Goal: Information Seeking & Learning: Learn about a topic

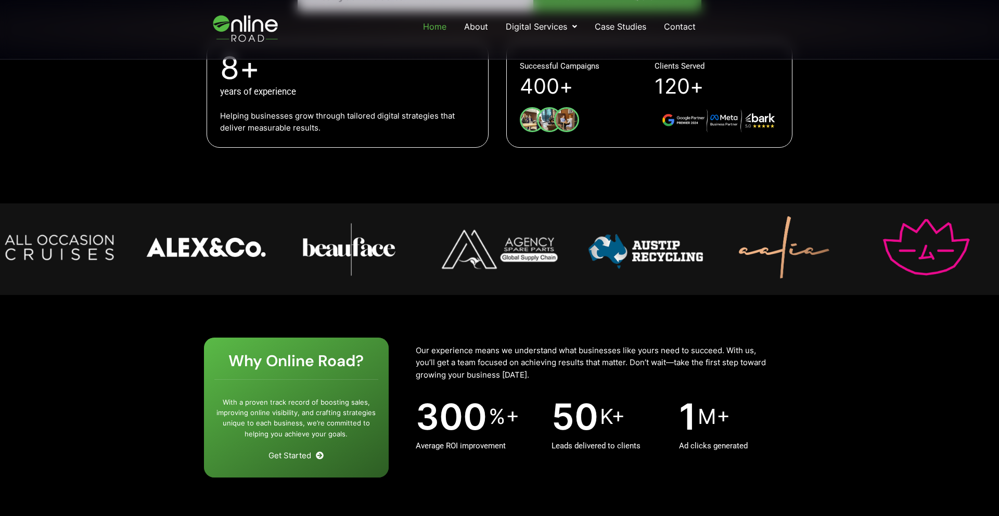
scroll to position [424, 0]
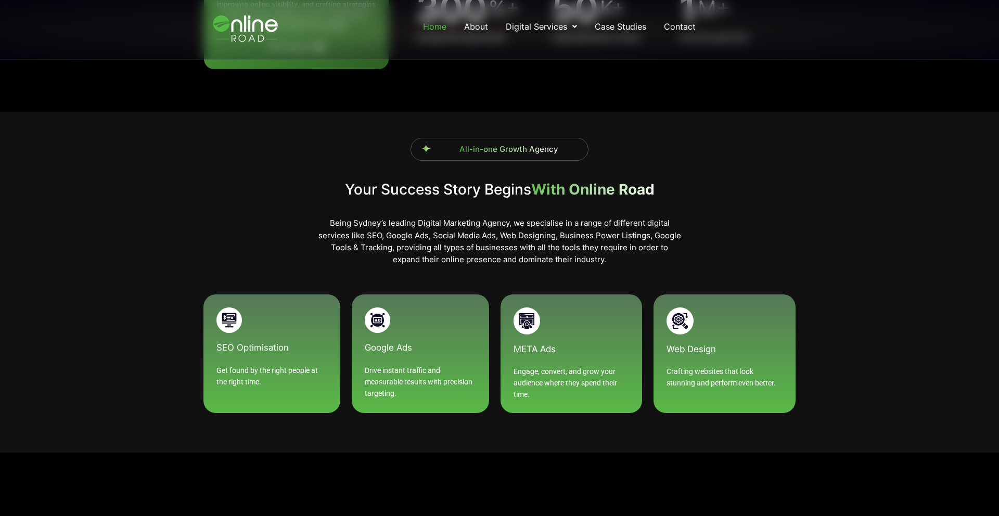
scroll to position [836, 0]
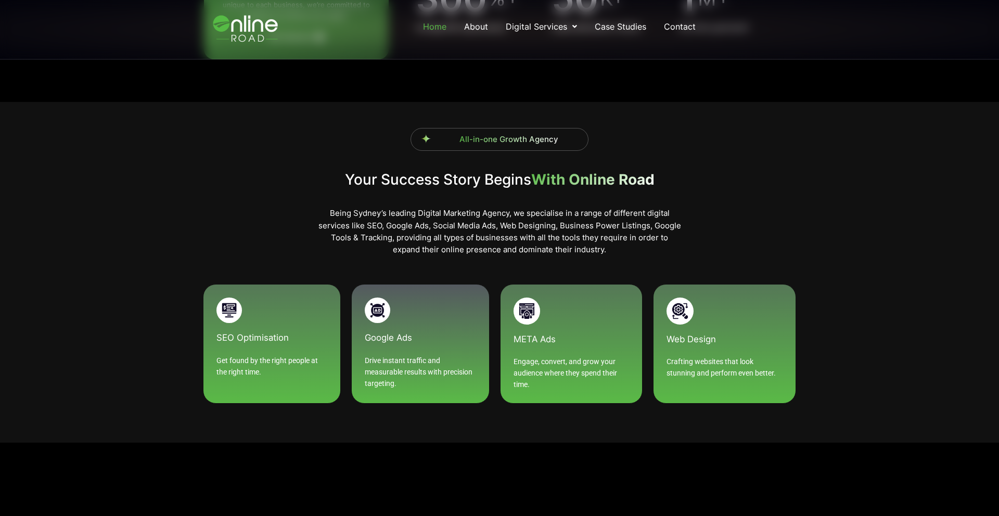
click at [461, 336] on h5 "Google Ads" at bounding box center [420, 338] width 111 height 9
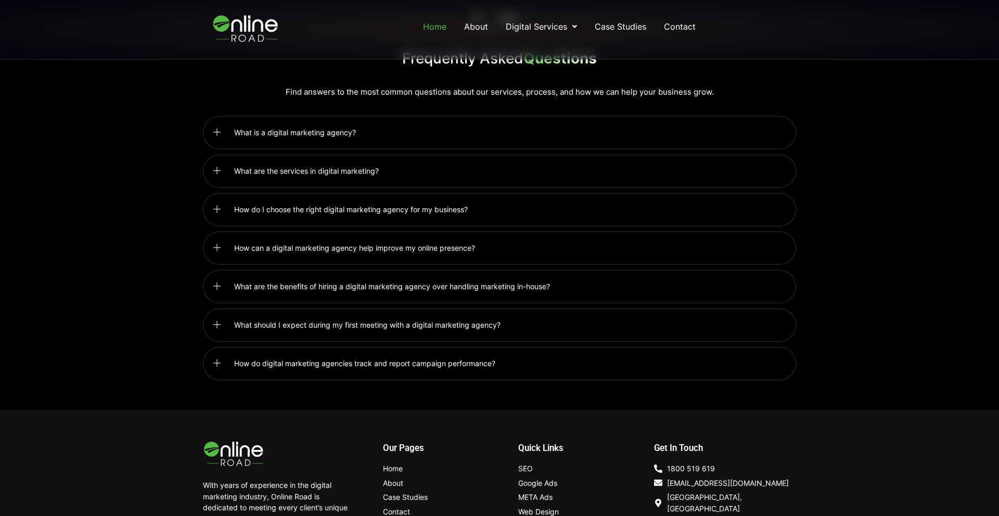
scroll to position [2579, 0]
click at [432, 292] on link "What are the benefits of hiring a digital marketing agency over handling market…" at bounding box center [499, 286] width 593 height 33
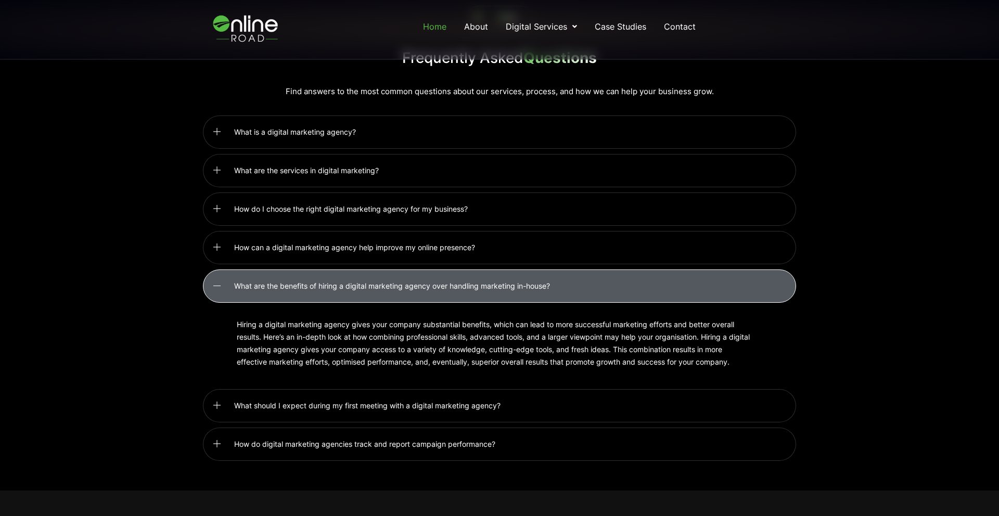
click at [425, 285] on link "What are the benefits of hiring a digital marketing agency over handling market…" at bounding box center [499, 286] width 593 height 33
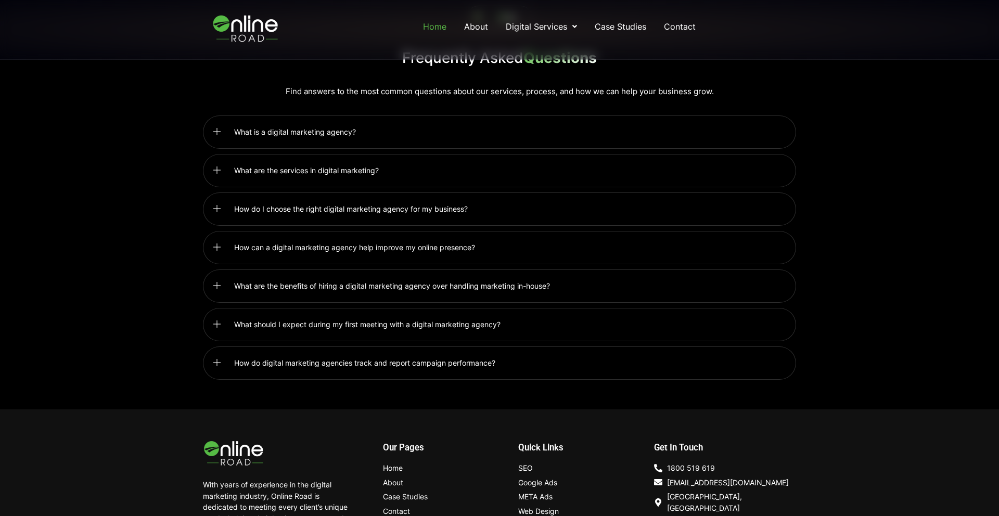
click at [355, 242] on span "How can a digital marketing agency help improve my online presence?" at bounding box center [357, 248] width 246 height 12
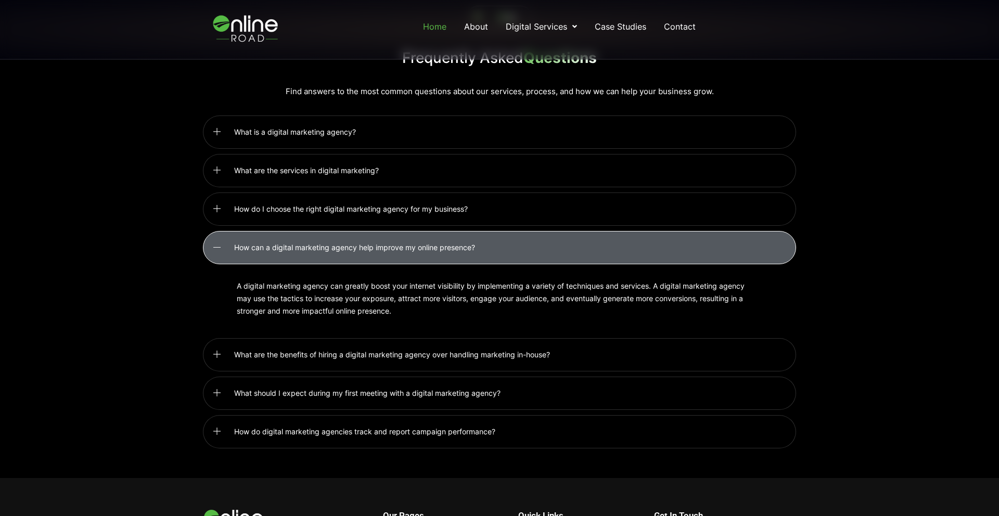
click at [355, 242] on span "How can a digital marketing agency help improve my online presence?" at bounding box center [357, 248] width 246 height 12
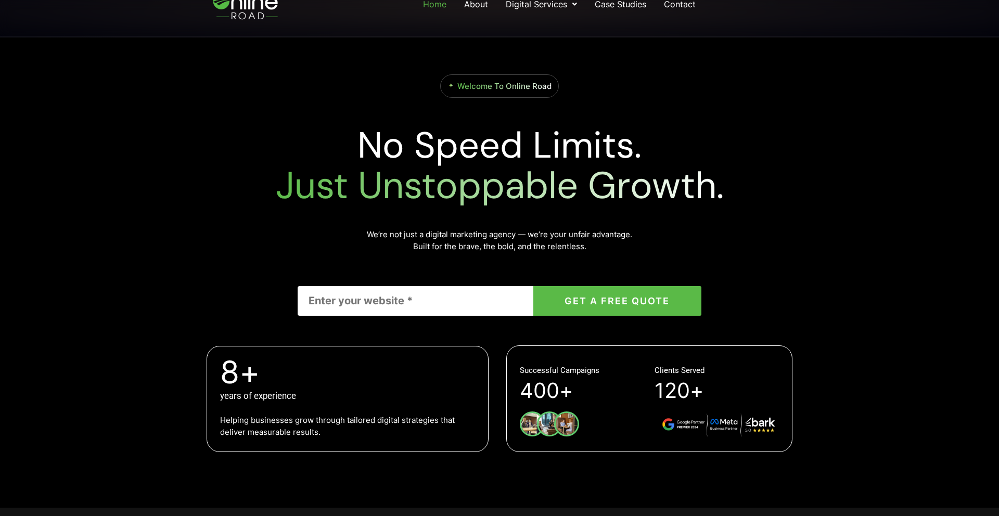
scroll to position [0, 0]
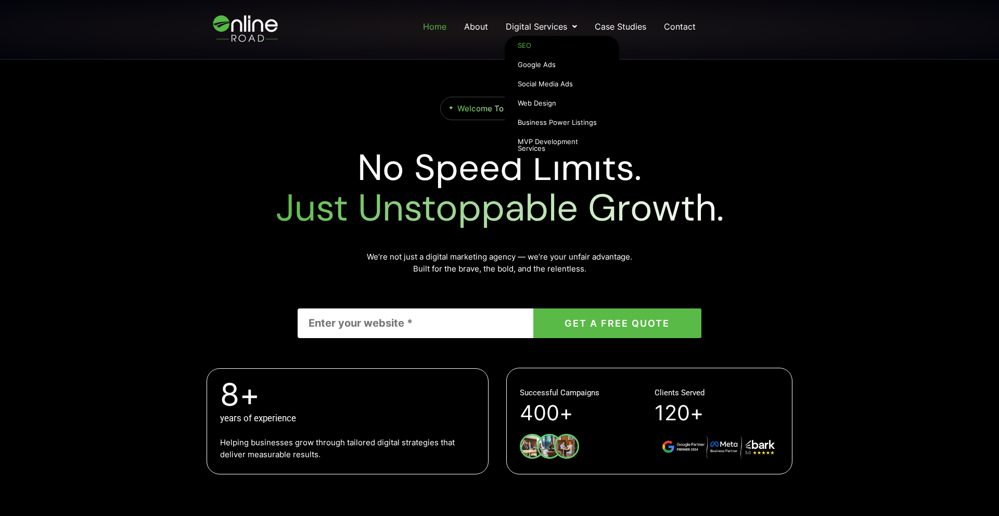
click at [530, 45] on link "SEO" at bounding box center [562, 45] width 115 height 19
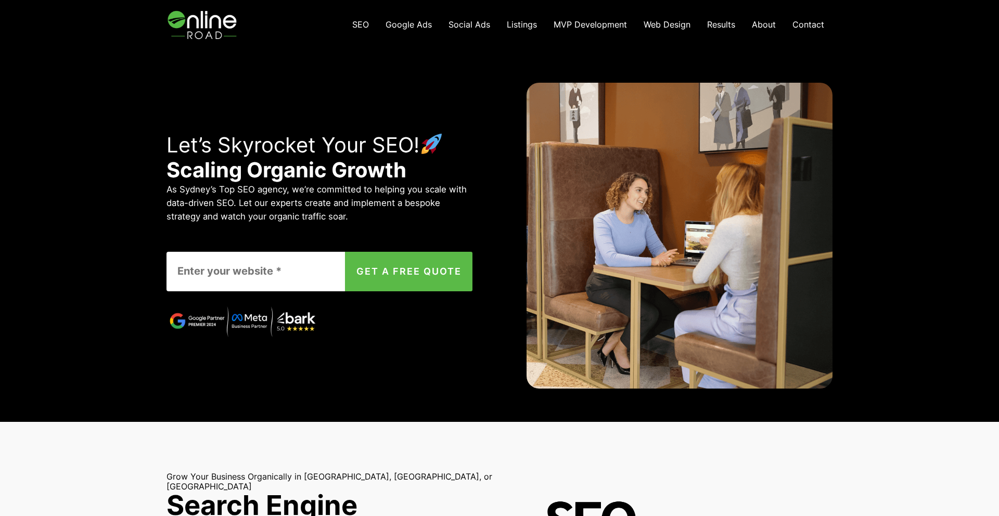
click at [204, 33] on img at bounding box center [204, 24] width 74 height 49
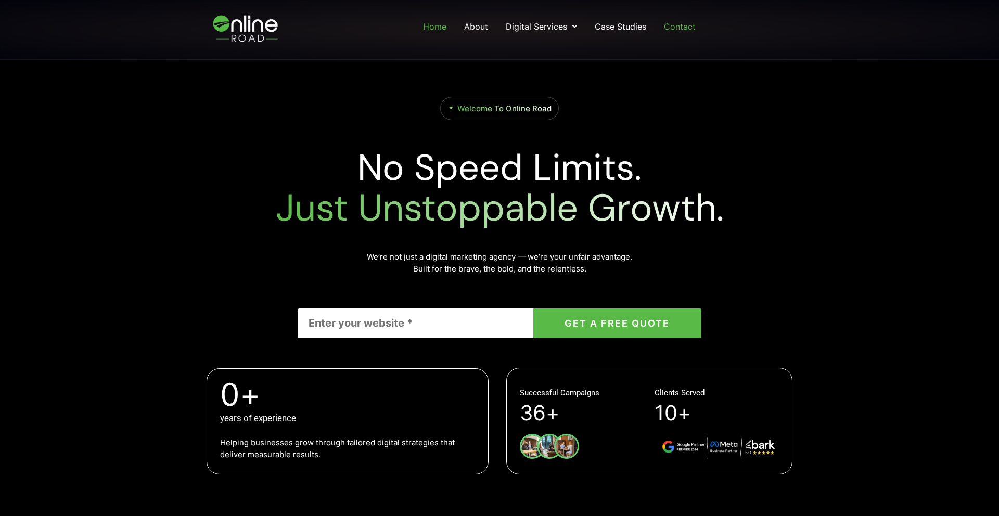
click at [677, 29] on link "Contact" at bounding box center [680, 26] width 34 height 19
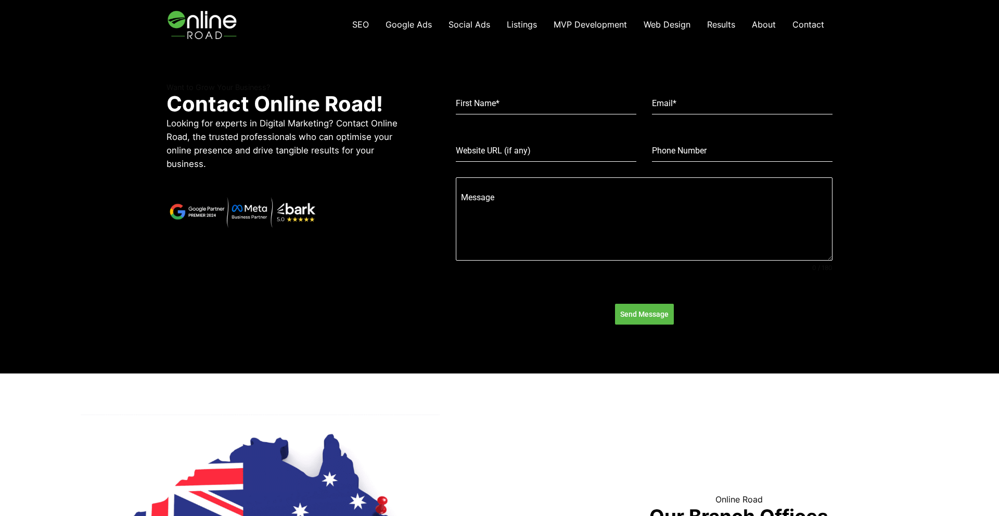
click at [769, 24] on span "About" at bounding box center [764, 24] width 24 height 10
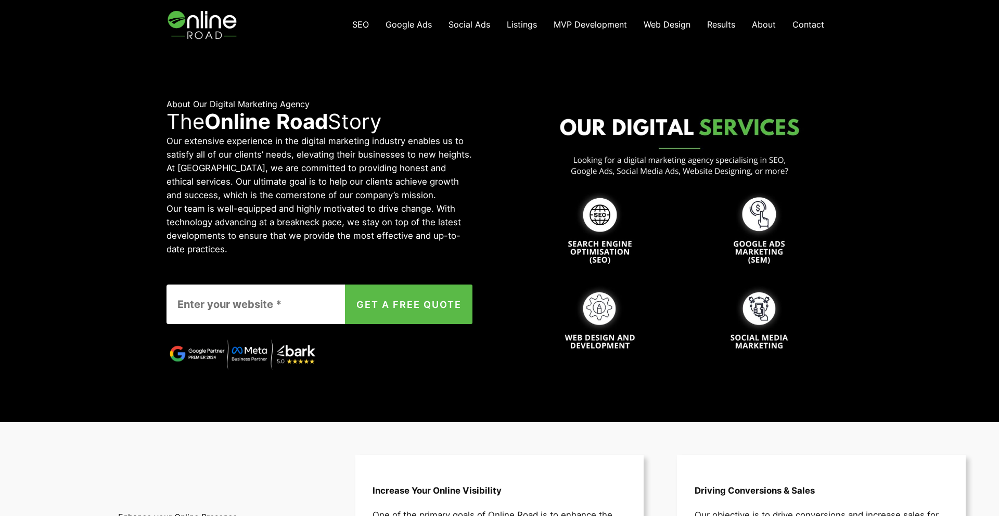
click at [220, 24] on img at bounding box center [204, 24] width 74 height 49
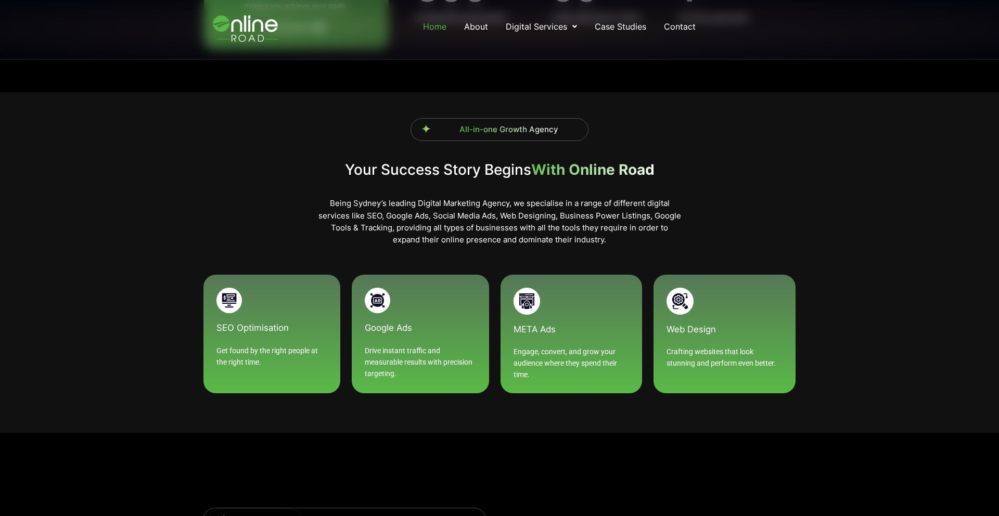
scroll to position [842, 0]
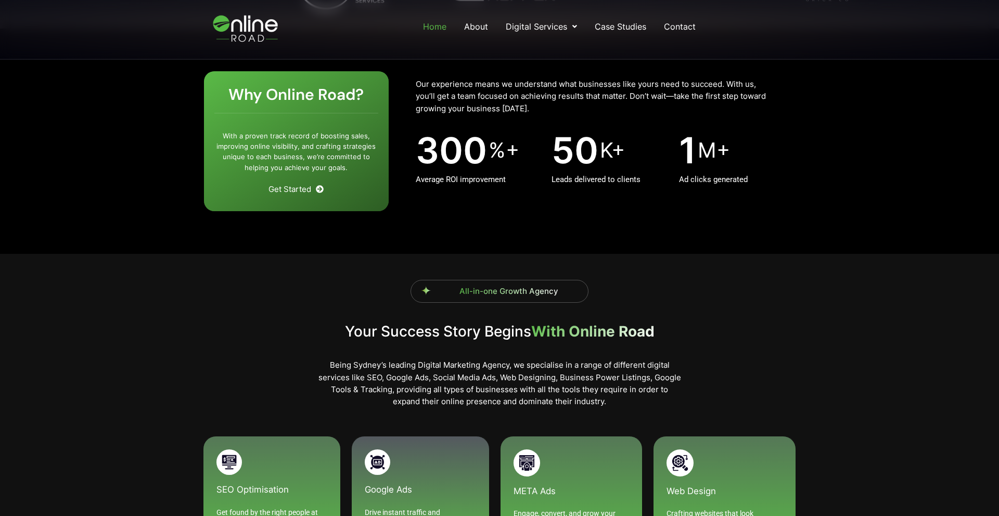
scroll to position [649, 0]
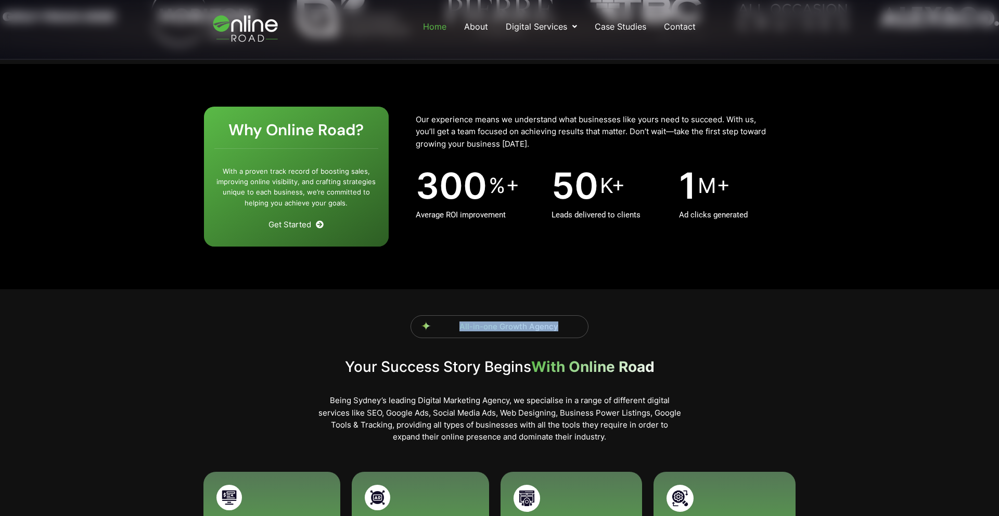
drag, startPoint x: 457, startPoint y: 323, endPoint x: 566, endPoint y: 329, distance: 109.5
click at [566, 329] on h2 "All-in-one Growth Agency" at bounding box center [509, 326] width 147 height 9
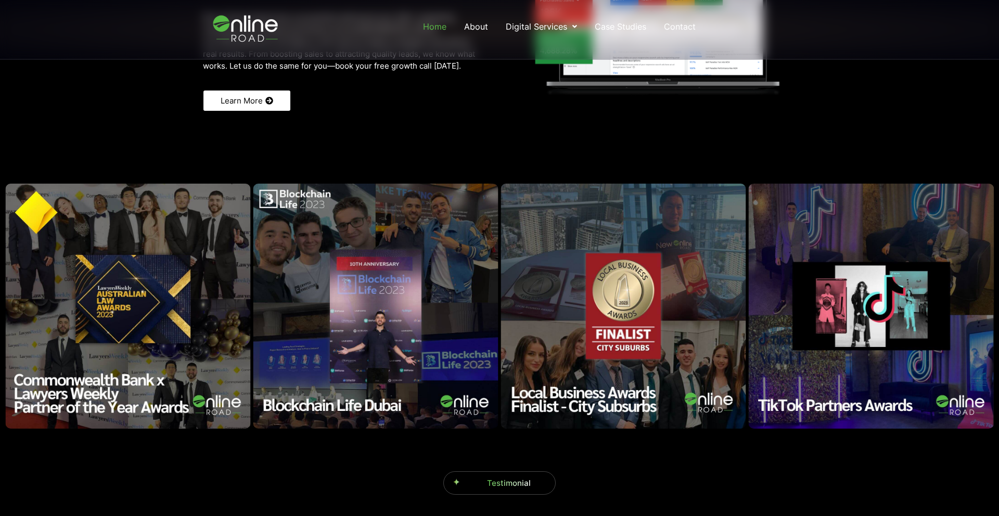
scroll to position [1426, 0]
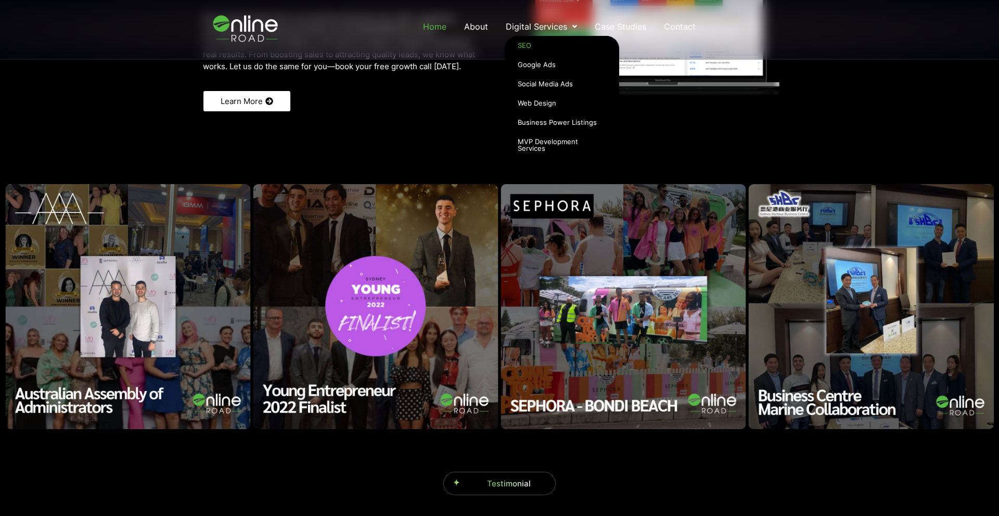
click at [521, 46] on link "SEO" at bounding box center [562, 45] width 115 height 19
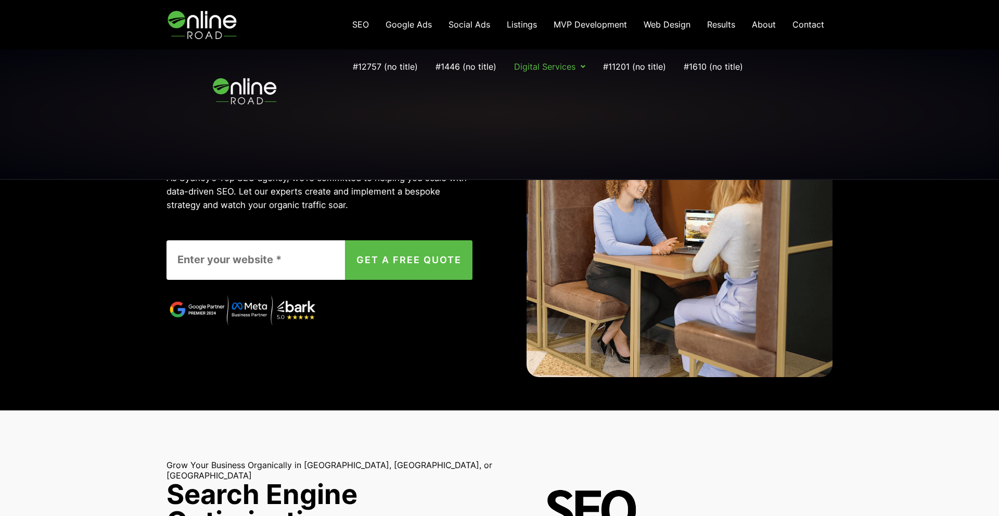
click at [799, 24] on span "Contact" at bounding box center [809, 24] width 32 height 10
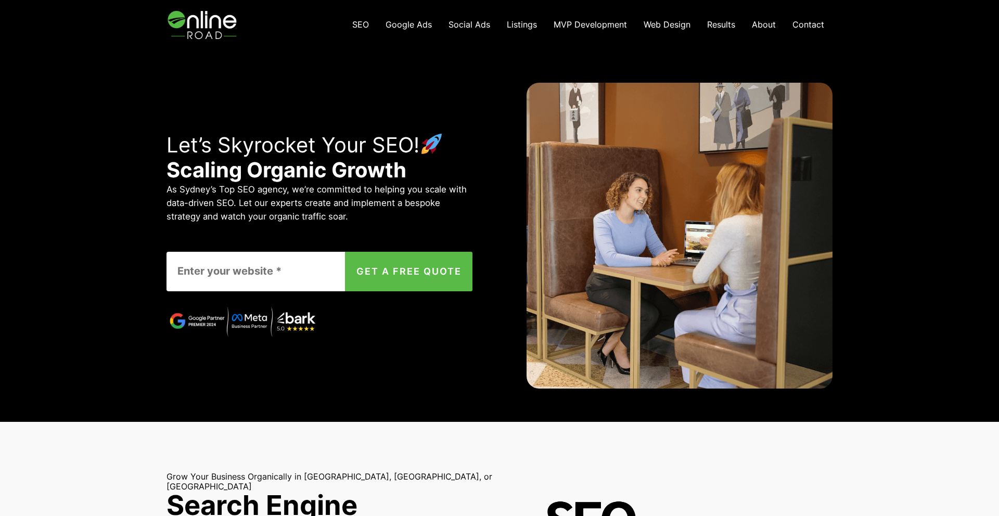
click at [197, 22] on img at bounding box center [204, 24] width 74 height 49
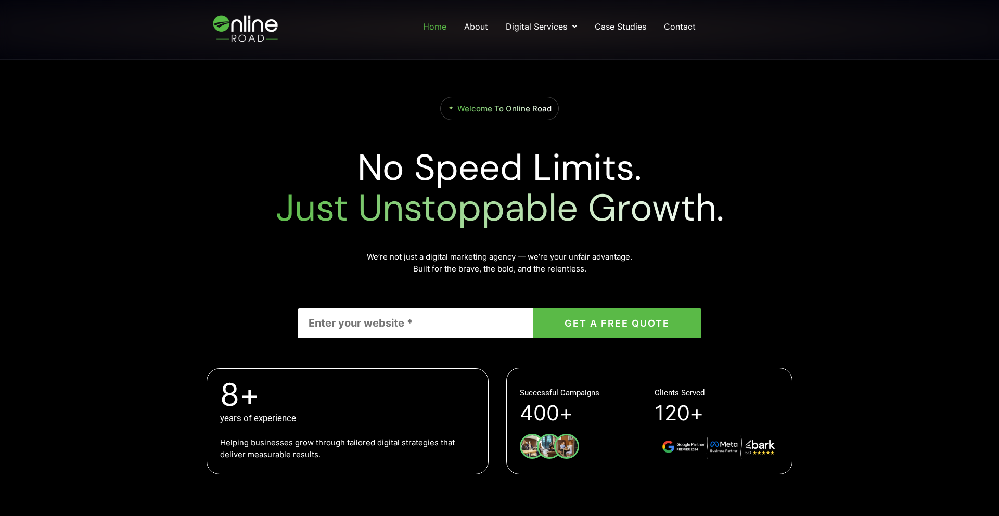
click at [321, 157] on h2 "No Speed Limits. Just Unstoppable Growth." at bounding box center [499, 188] width 593 height 81
click at [481, 26] on link "About" at bounding box center [476, 26] width 26 height 19
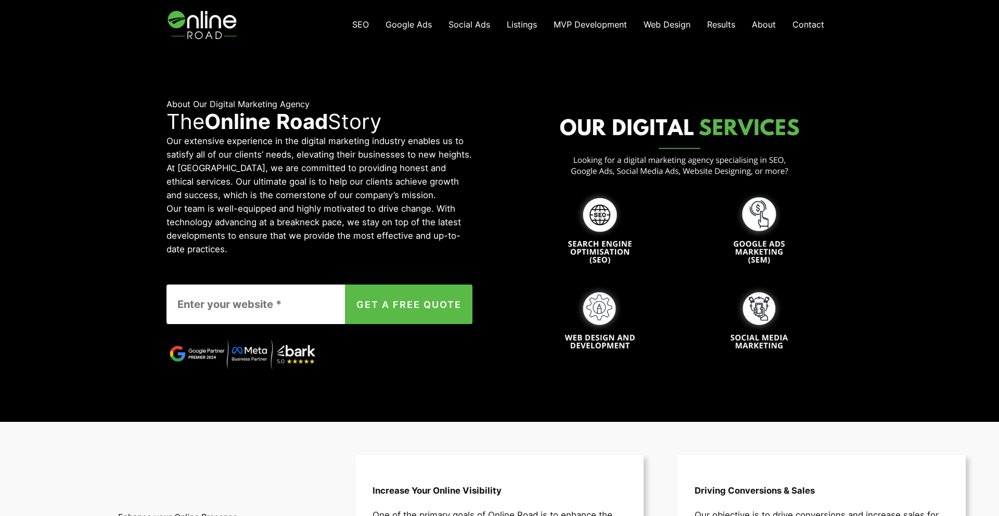
click at [205, 34] on img at bounding box center [204, 24] width 74 height 49
